Goal: Information Seeking & Learning: Learn about a topic

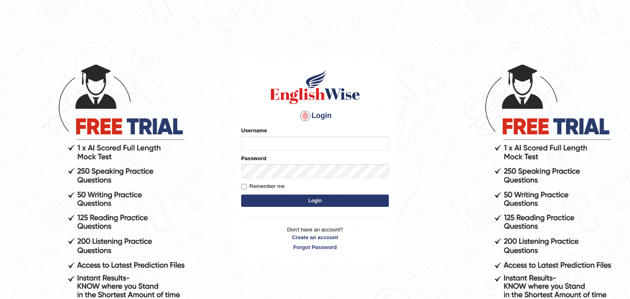
type input "Monia74"
click at [333, 203] on button "Login" at bounding box center [315, 201] width 148 height 12
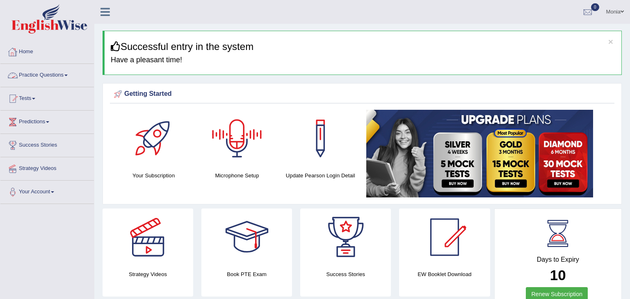
click at [40, 73] on link "Practice Questions" at bounding box center [46, 74] width 93 height 21
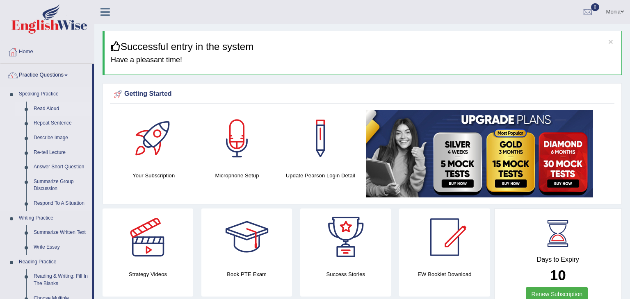
click at [57, 110] on link "Read Aloud" at bounding box center [61, 109] width 62 height 15
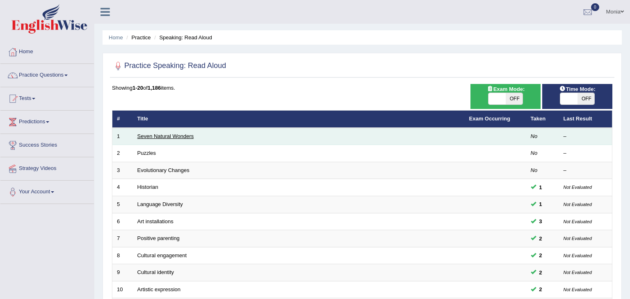
click at [188, 137] on link "Seven Natural Wonders" at bounding box center [165, 136] width 57 height 6
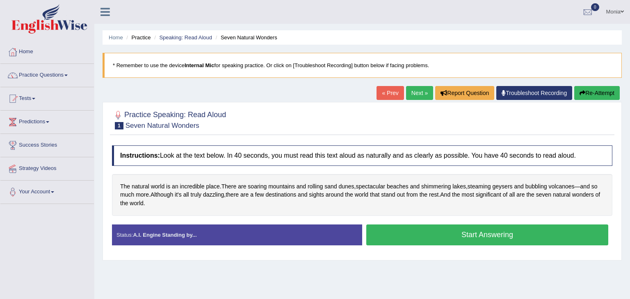
click at [470, 233] on button "Start Answering" at bounding box center [487, 235] width 242 height 21
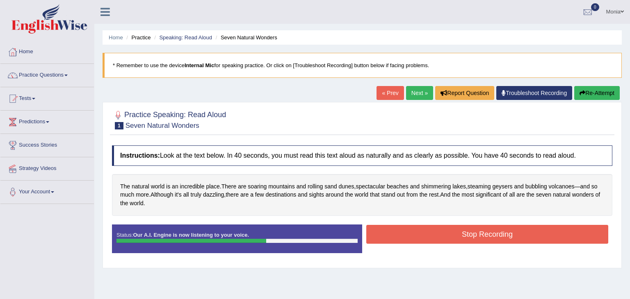
click at [531, 235] on button "Stop Recording" at bounding box center [487, 234] width 242 height 19
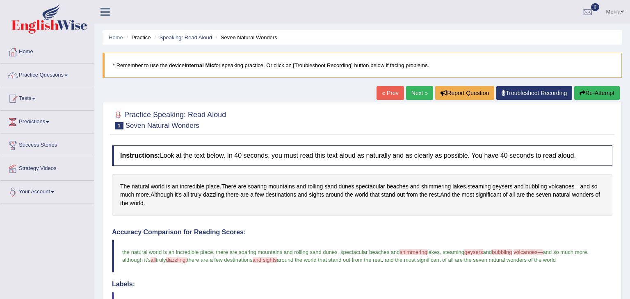
click at [415, 90] on link "Next »" at bounding box center [419, 93] width 27 height 14
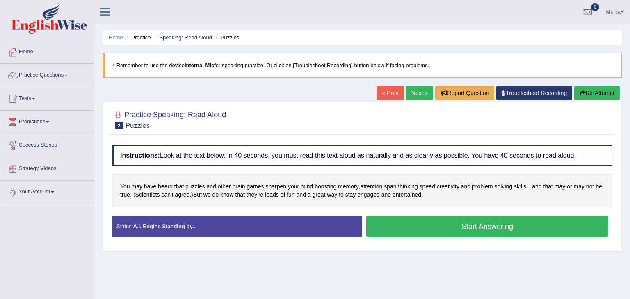
click at [486, 227] on button "Start Answering" at bounding box center [487, 226] width 242 height 21
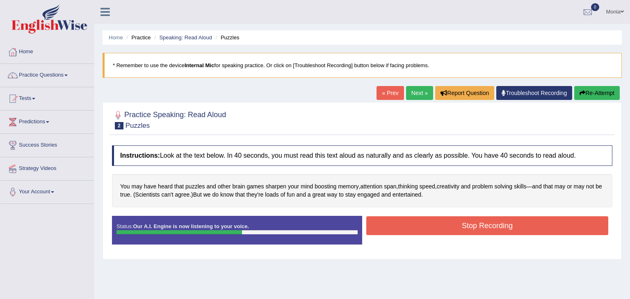
click at [486, 227] on button "Stop Recording" at bounding box center [487, 226] width 242 height 19
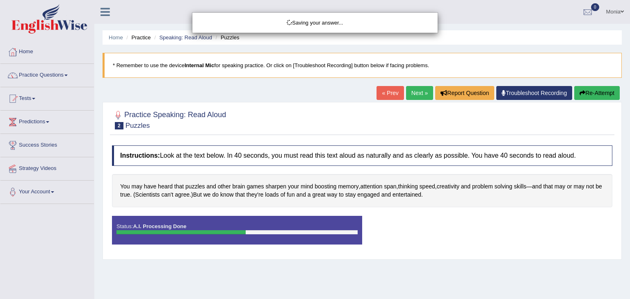
click at [486, 227] on div "Saving your answer..." at bounding box center [315, 149] width 630 height 299
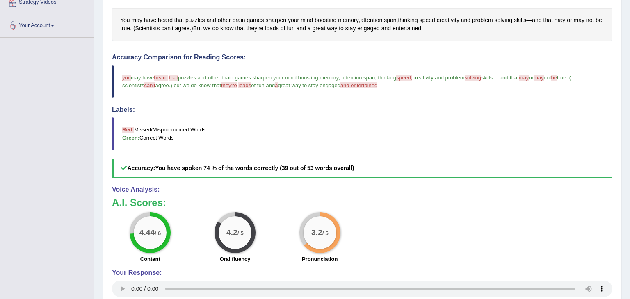
drag, startPoint x: 629, startPoint y: 79, endPoint x: 629, endPoint y: 173, distance: 93.5
click at [629, 173] on div "Home Practice Speaking: Read Aloud Puzzles * Remember to use the device Interna…" at bounding box center [362, 92] width 536 height 516
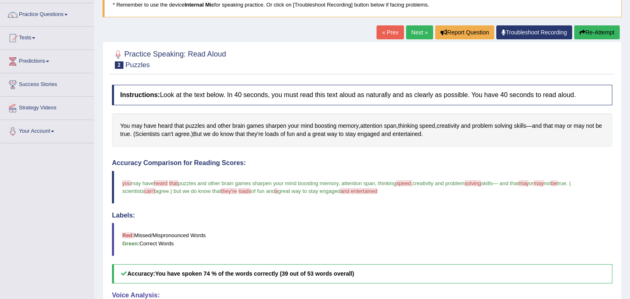
scroll to position [50, 0]
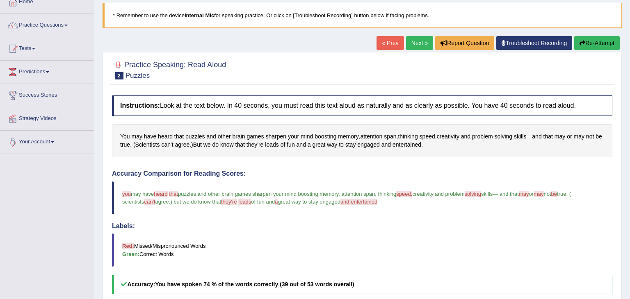
drag, startPoint x: 629, startPoint y: 161, endPoint x: 629, endPoint y: 96, distance: 65.2
click at [629, 96] on div "Home Practice Speaking: Read Aloud Puzzles * Remember to use the device Interna…" at bounding box center [362, 208] width 536 height 516
click at [423, 47] on link "Next »" at bounding box center [419, 43] width 27 height 14
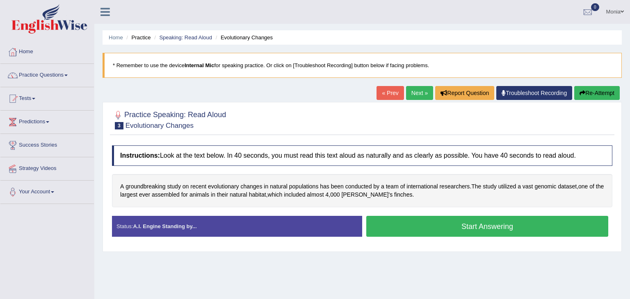
click at [440, 222] on button "Start Answering" at bounding box center [487, 226] width 242 height 21
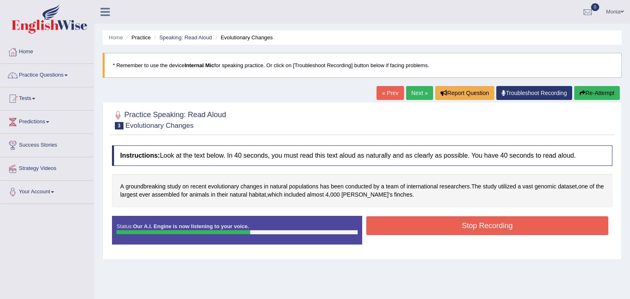
click at [452, 226] on button "Stop Recording" at bounding box center [487, 226] width 242 height 19
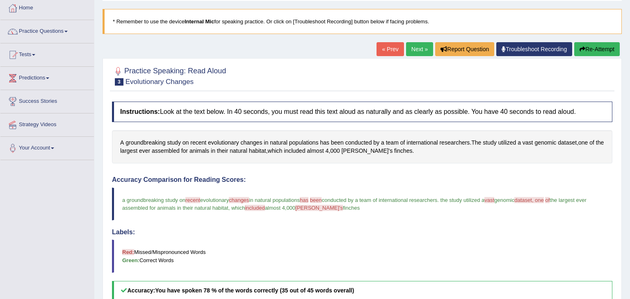
scroll to position [25, 0]
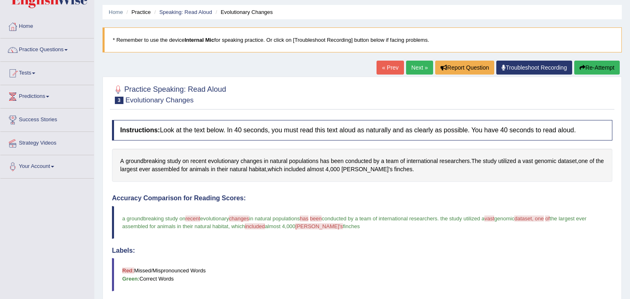
click at [419, 66] on link "Next »" at bounding box center [419, 68] width 27 height 14
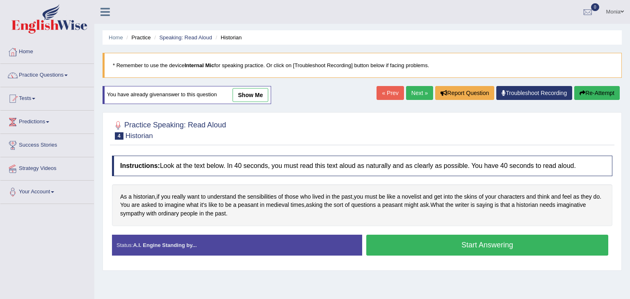
click at [452, 247] on button "Start Answering" at bounding box center [487, 245] width 242 height 21
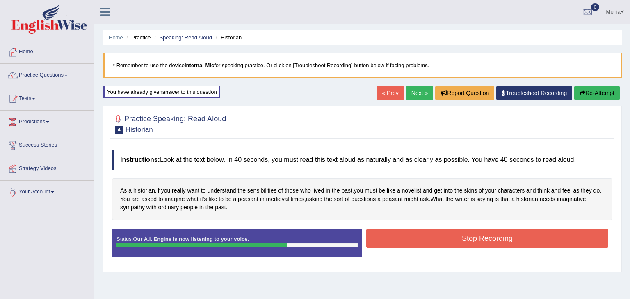
click at [452, 247] on div "Stop Recording" at bounding box center [487, 239] width 250 height 21
click at [455, 244] on button "Stop Recording" at bounding box center [487, 238] width 242 height 19
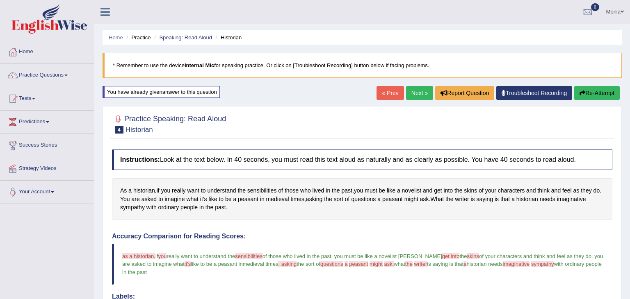
click at [602, 91] on button "Re-Attempt" at bounding box center [597, 93] width 46 height 14
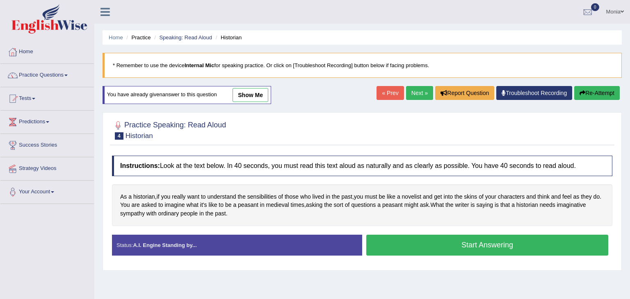
click at [545, 249] on button "Start Answering" at bounding box center [487, 245] width 242 height 21
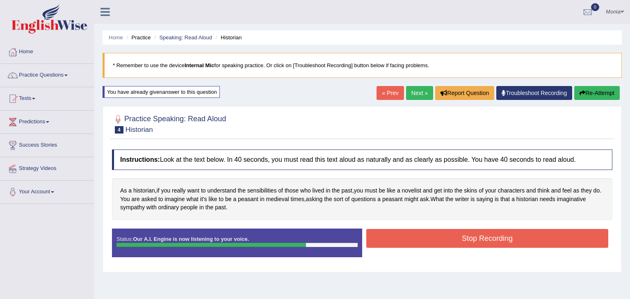
click at [539, 243] on button "Stop Recording" at bounding box center [487, 238] width 242 height 19
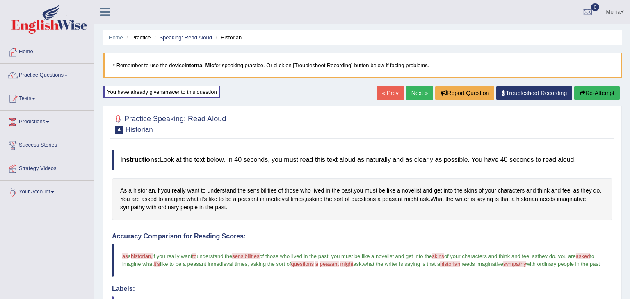
click at [409, 93] on link "Next »" at bounding box center [419, 93] width 27 height 14
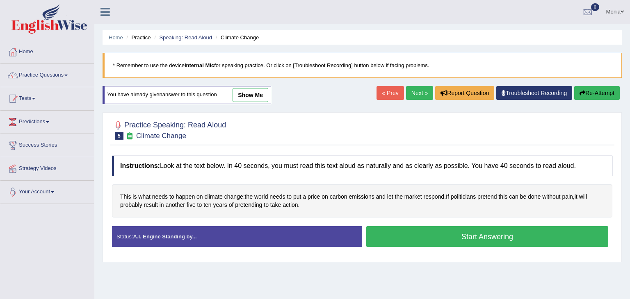
click at [419, 238] on button "Start Answering" at bounding box center [487, 236] width 242 height 21
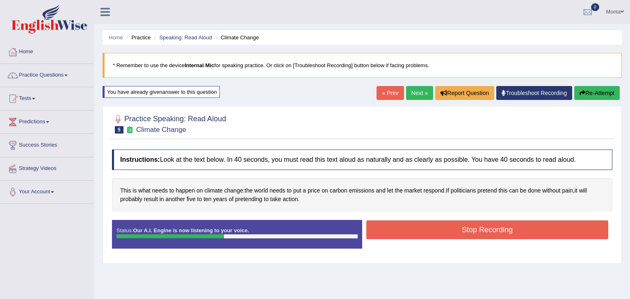
click at [419, 238] on button "Stop Recording" at bounding box center [487, 230] width 242 height 19
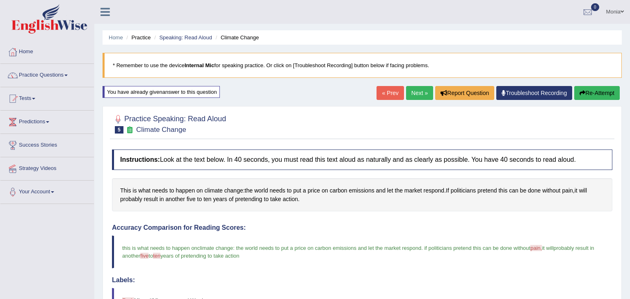
click at [417, 92] on link "Next »" at bounding box center [419, 93] width 27 height 14
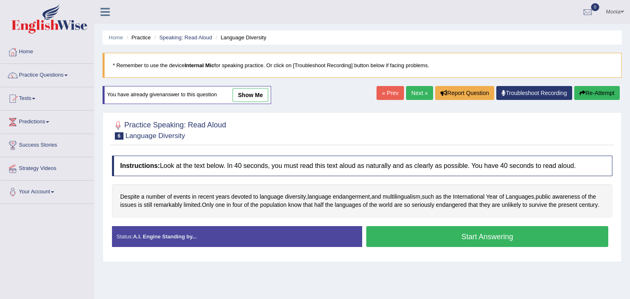
click at [455, 238] on button "Start Answering" at bounding box center [487, 236] width 242 height 21
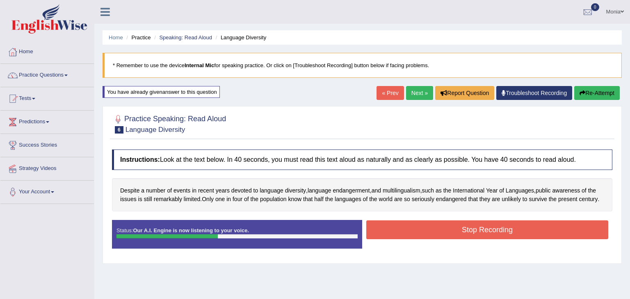
click at [484, 242] on div "Status: Our A.I. Engine is now listening to your voice. Start Answering Stop Re…" at bounding box center [362, 238] width 500 height 37
click at [490, 234] on button "Stop Recording" at bounding box center [487, 230] width 242 height 19
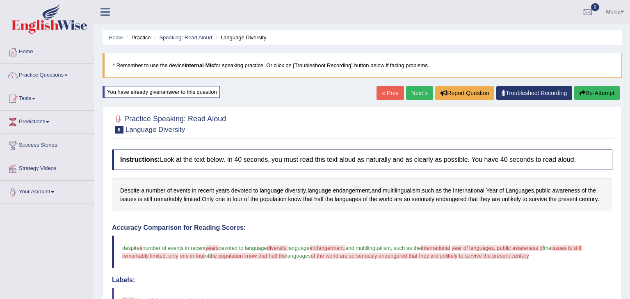
click at [603, 94] on button "Re-Attempt" at bounding box center [597, 93] width 46 height 14
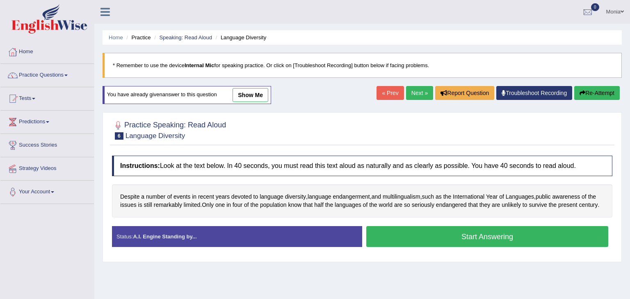
click at [526, 240] on button "Start Answering" at bounding box center [487, 236] width 242 height 21
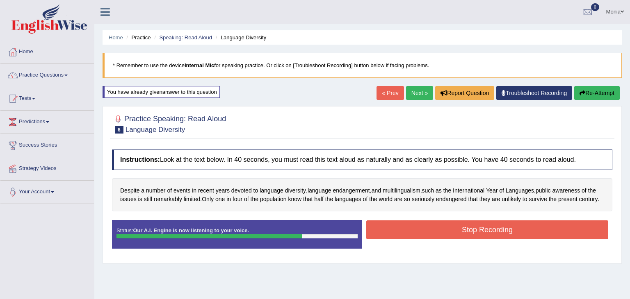
click at [530, 228] on button "Stop Recording" at bounding box center [487, 230] width 242 height 19
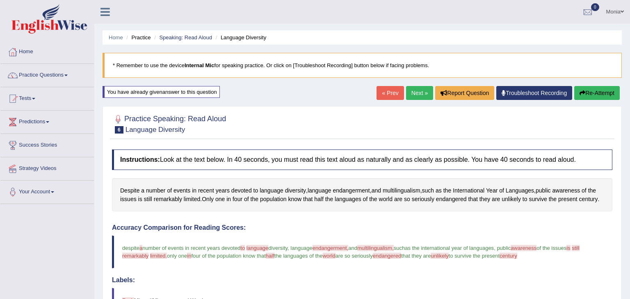
click at [629, 106] on div "Home Practice Speaking: Read Aloud Language Diversity * Remember to use the dev…" at bounding box center [362, 260] width 536 height 520
drag, startPoint x: 629, startPoint y: 105, endPoint x: 629, endPoint y: 276, distance: 171.0
click at [629, 276] on html "Toggle navigation Home Practice Questions Speaking Practice Read Aloud Repeat S…" at bounding box center [315, 149] width 630 height 299
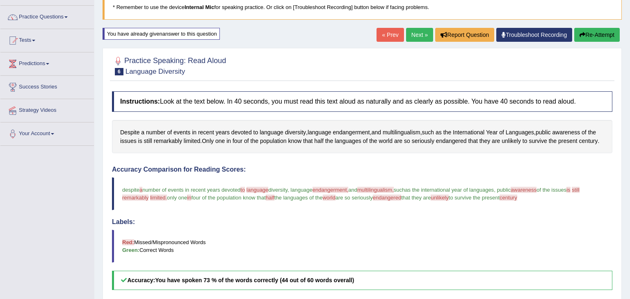
scroll to position [20, 0]
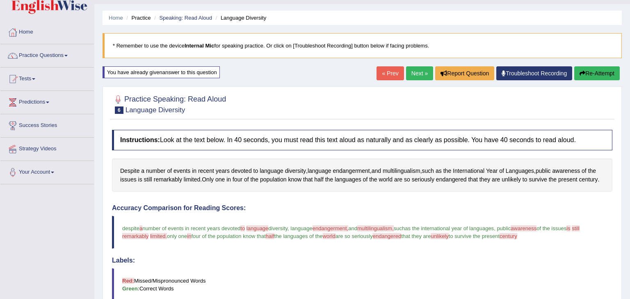
click at [419, 73] on link "Next »" at bounding box center [419, 73] width 27 height 14
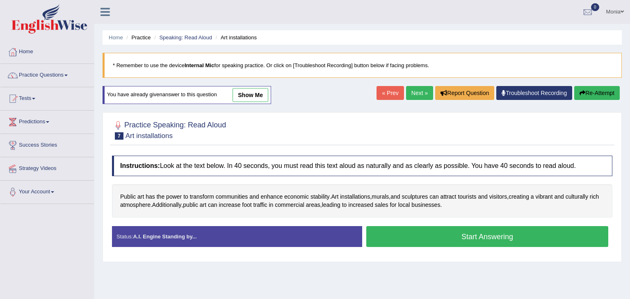
click at [442, 237] on button "Start Answering" at bounding box center [487, 236] width 242 height 21
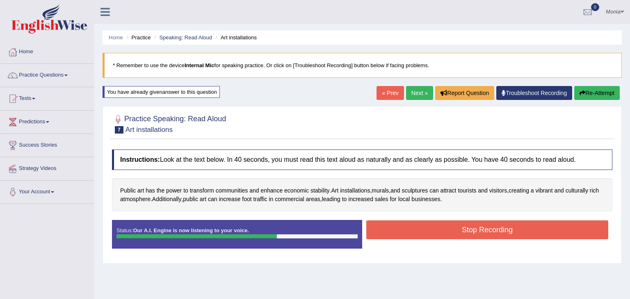
click at [442, 237] on button "Stop Recording" at bounding box center [487, 230] width 242 height 19
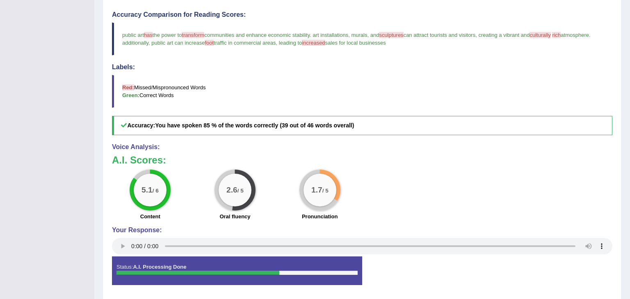
scroll to position [240, 0]
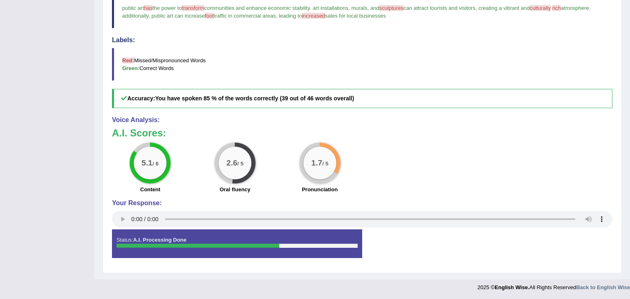
drag, startPoint x: 629, startPoint y: 105, endPoint x: 629, endPoint y: 258, distance: 152.5
click at [629, 258] on div "Home Practice Speaking: Read Aloud Art installations * Remember to use the devi…" at bounding box center [362, 20] width 536 height 520
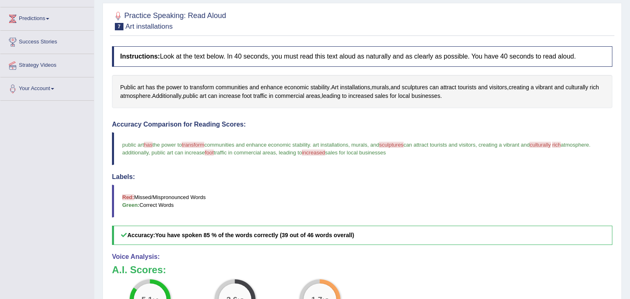
scroll to position [102, 0]
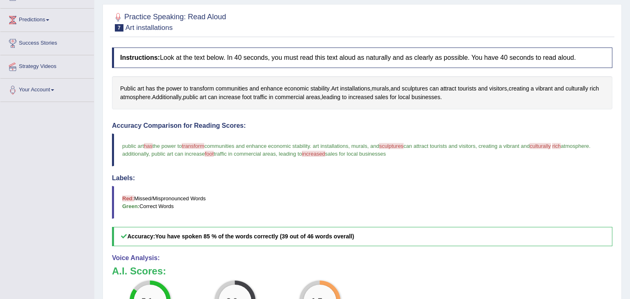
drag, startPoint x: 629, startPoint y: 145, endPoint x: 629, endPoint y: 68, distance: 76.7
click at [629, 68] on div "Home Practice Speaking: Read Aloud Art installations * Remember to use the devi…" at bounding box center [362, 158] width 536 height 520
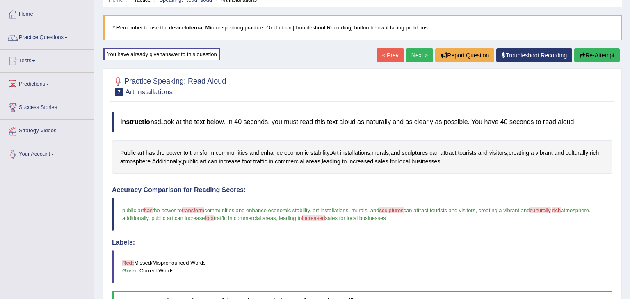
scroll to position [34, 0]
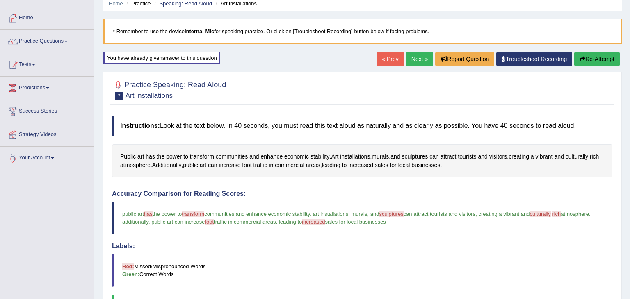
drag, startPoint x: 629, startPoint y: 63, endPoint x: 629, endPoint y: 25, distance: 37.7
click at [629, 25] on div "Home Practice Speaking: Read Aloud Art installations * Remember to use the devi…" at bounding box center [362, 226] width 536 height 520
click at [414, 60] on link "Next »" at bounding box center [419, 59] width 27 height 14
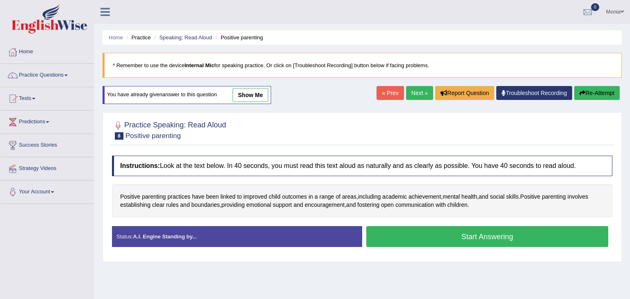
click at [453, 235] on button "Start Answering" at bounding box center [487, 236] width 242 height 21
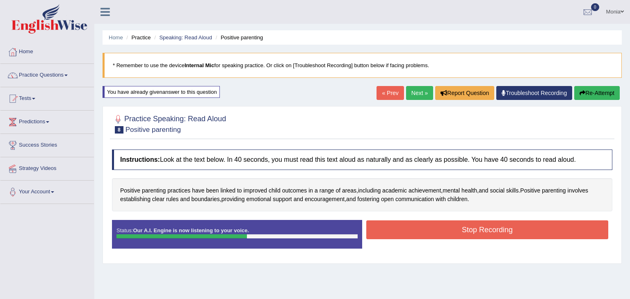
click at [453, 235] on button "Stop Recording" at bounding box center [487, 230] width 242 height 19
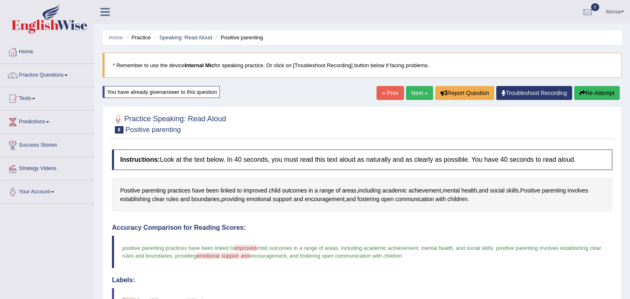
click at [415, 93] on link "Next »" at bounding box center [419, 93] width 27 height 14
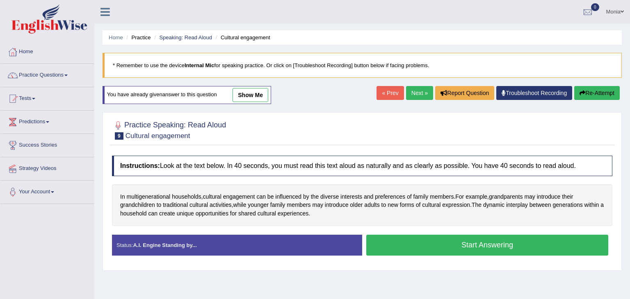
click at [497, 249] on button "Start Answering" at bounding box center [487, 245] width 242 height 21
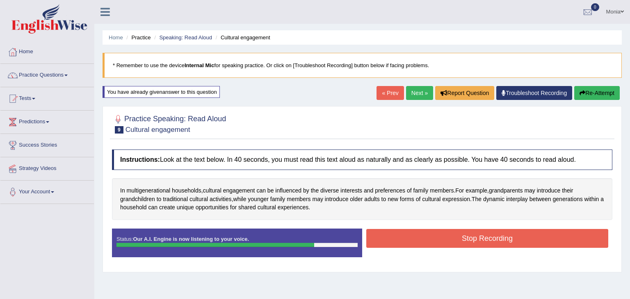
click at [495, 243] on button "Stop Recording" at bounding box center [487, 238] width 242 height 19
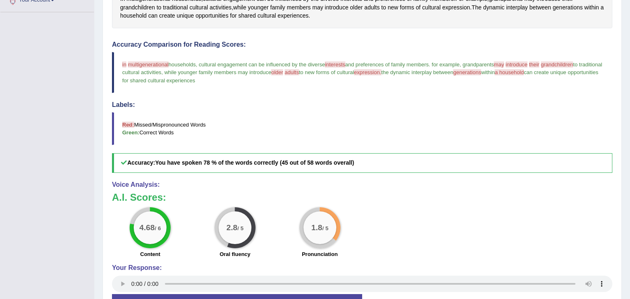
scroll to position [192, 0]
drag, startPoint x: 629, startPoint y: 98, endPoint x: 629, endPoint y: 201, distance: 103.7
click at [629, 201] on div "Home Practice Speaking: Read Aloud Cultural engagement * Remember to use the de…" at bounding box center [362, 76] width 536 height 536
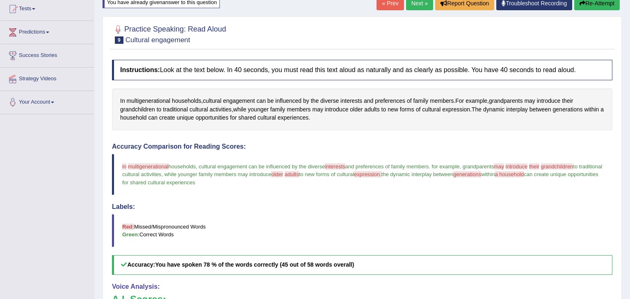
scroll to position [0, 0]
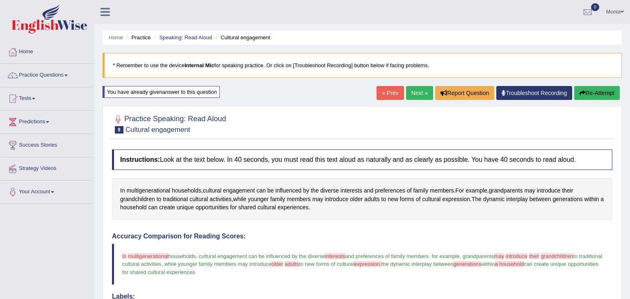
drag, startPoint x: 629, startPoint y: 177, endPoint x: 629, endPoint y: 65, distance: 112.4
click at [629, 65] on div "Home Practice Speaking: Read Aloud Cultural engagement * Remember to use the de…" at bounding box center [362, 268] width 536 height 536
click at [418, 88] on link "Next »" at bounding box center [419, 93] width 27 height 14
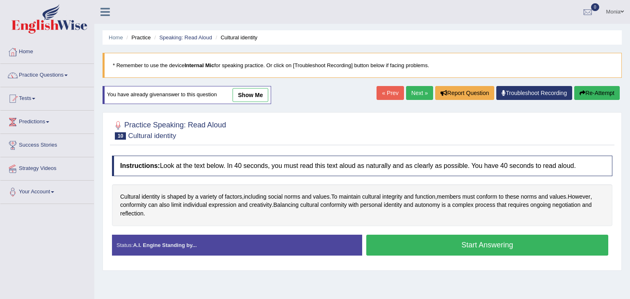
click at [479, 249] on button "Start Answering" at bounding box center [487, 245] width 242 height 21
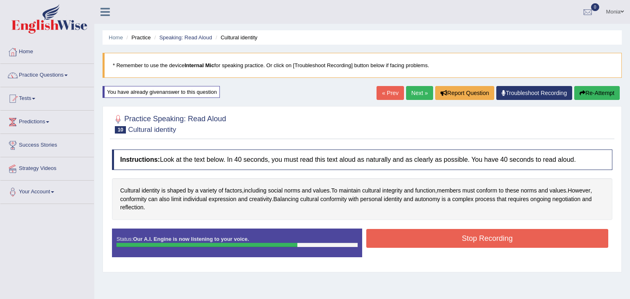
click at [474, 239] on button "Stop Recording" at bounding box center [487, 238] width 242 height 19
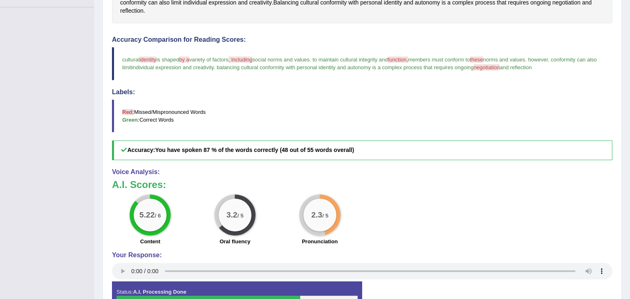
drag, startPoint x: 629, startPoint y: 107, endPoint x: 629, endPoint y: 214, distance: 107.8
click at [629, 214] on div "Home Practice Speaking: Read Aloud Cultural identity * Remember to use the devi…" at bounding box center [362, 67] width 536 height 529
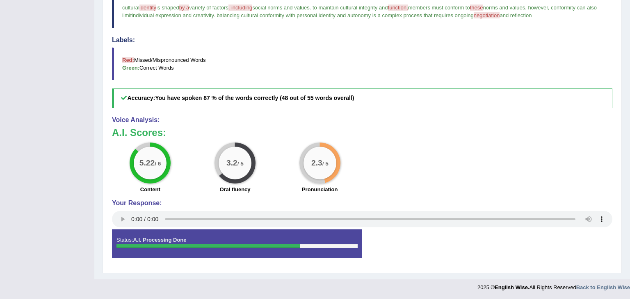
drag, startPoint x: 629, startPoint y: 157, endPoint x: 629, endPoint y: 228, distance: 71.3
click at [629, 228] on div "Home Practice Speaking: Read Aloud Cultural identity * Remember to use the devi…" at bounding box center [362, 15] width 536 height 529
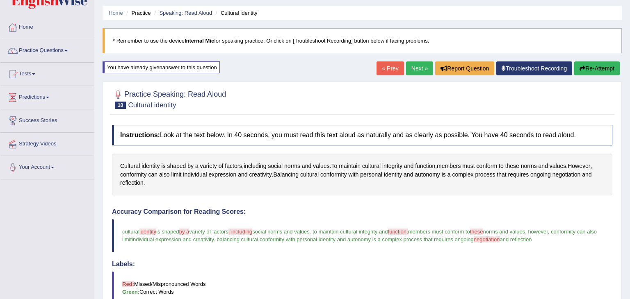
scroll to position [0, 0]
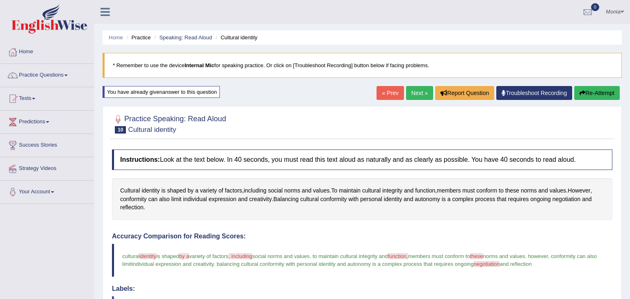
click at [419, 89] on link "Next »" at bounding box center [419, 93] width 27 height 14
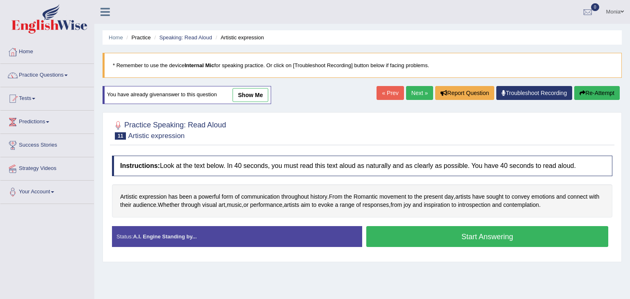
click at [453, 238] on button "Start Answering" at bounding box center [487, 236] width 242 height 21
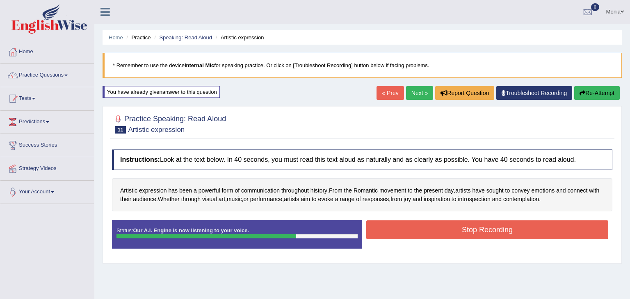
click at [464, 225] on button "Stop Recording" at bounding box center [487, 230] width 242 height 19
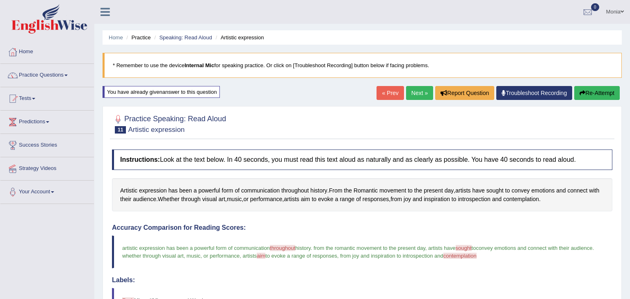
click at [419, 103] on div "Home Practice Speaking: Read Aloud Artistic expression * Remember to use the de…" at bounding box center [362, 260] width 536 height 520
click at [416, 92] on link "Next »" at bounding box center [419, 93] width 27 height 14
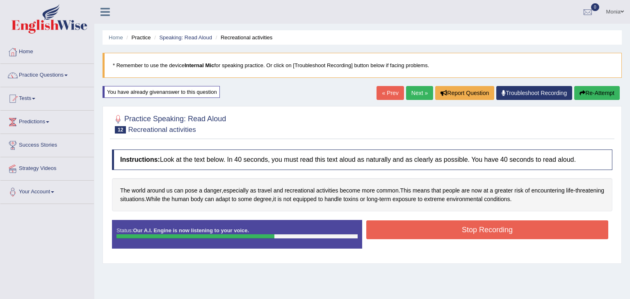
click at [426, 233] on button "Stop Recording" at bounding box center [487, 230] width 242 height 19
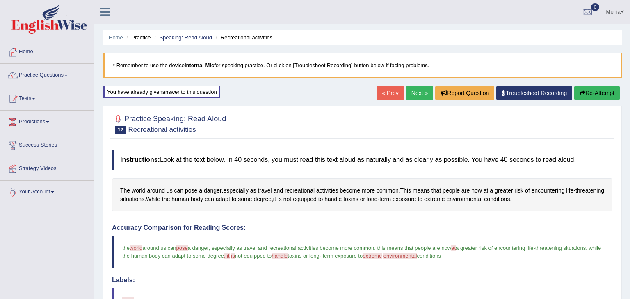
click at [418, 91] on link "Next »" at bounding box center [419, 93] width 27 height 14
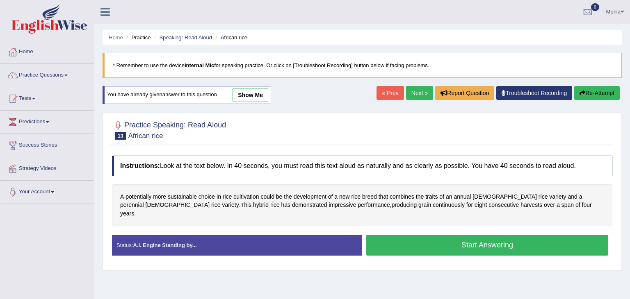
click at [471, 236] on button "Start Answering" at bounding box center [487, 245] width 242 height 21
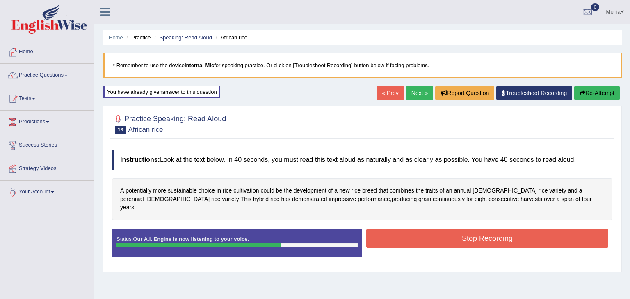
click at [471, 236] on button "Stop Recording" at bounding box center [487, 238] width 242 height 19
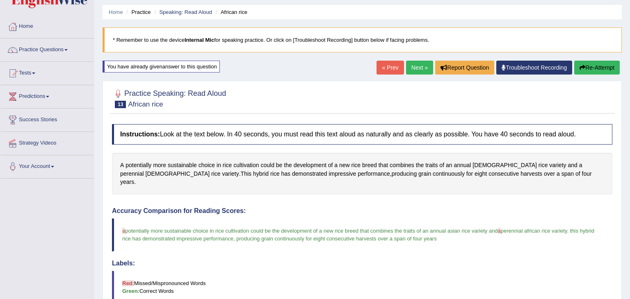
scroll to position [24, 0]
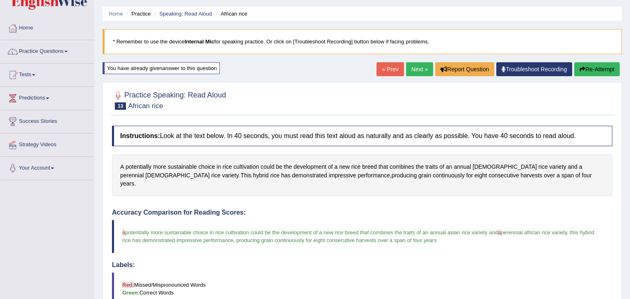
click at [414, 68] on link "Next »" at bounding box center [419, 69] width 27 height 14
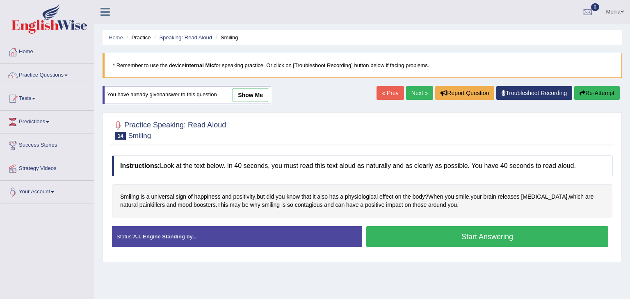
click at [514, 239] on button "Start Answering" at bounding box center [487, 236] width 242 height 21
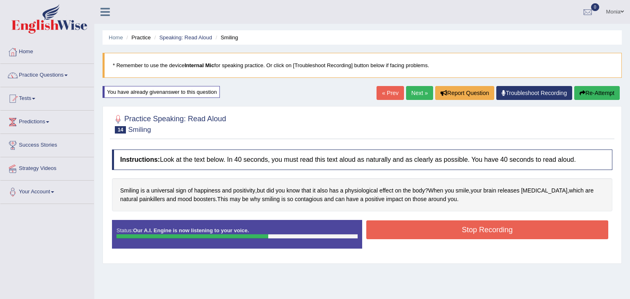
click at [515, 231] on button "Stop Recording" at bounding box center [487, 230] width 242 height 19
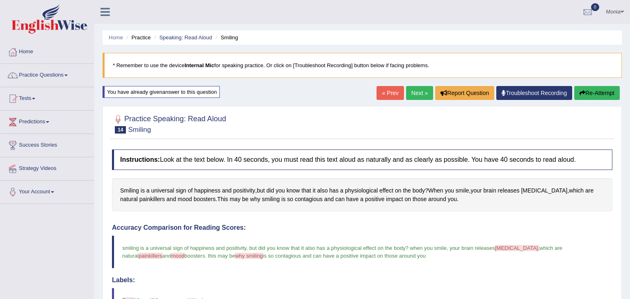
click at [415, 92] on link "Next »" at bounding box center [419, 93] width 27 height 14
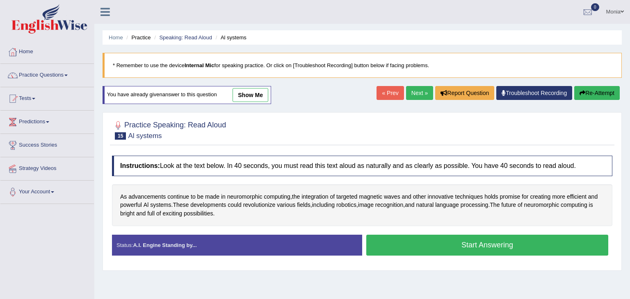
click at [452, 252] on button "Start Answering" at bounding box center [487, 245] width 242 height 21
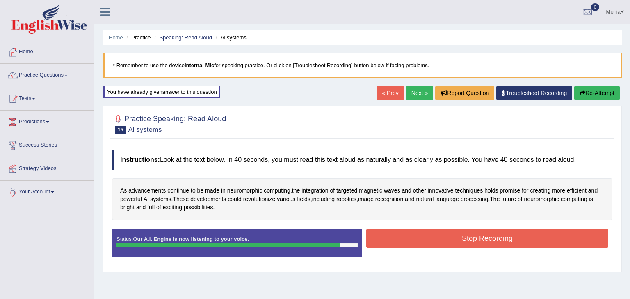
click at [467, 235] on button "Stop Recording" at bounding box center [487, 238] width 242 height 19
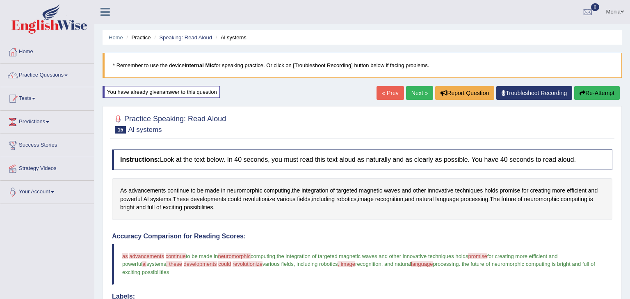
click at [629, 10] on link "Monia" at bounding box center [615, 10] width 30 height 21
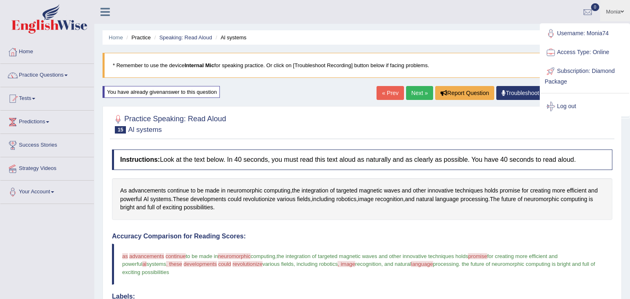
drag, startPoint x: 629, startPoint y: 142, endPoint x: 629, endPoint y: -36, distance: 178.0
click at [629, 0] on html "Toggle navigation Home Practice Questions Speaking Practice Read Aloud Repeat S…" at bounding box center [315, 149] width 630 height 299
